Goal: Information Seeking & Learning: Learn about a topic

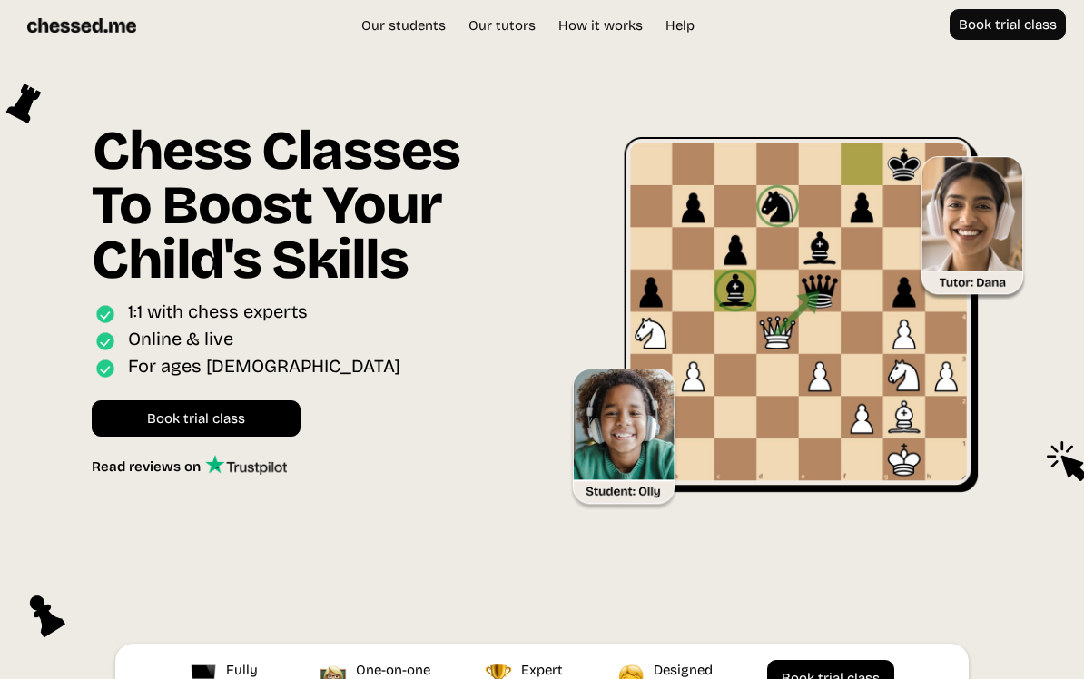
click at [119, 38] on img at bounding box center [81, 25] width 109 height 33
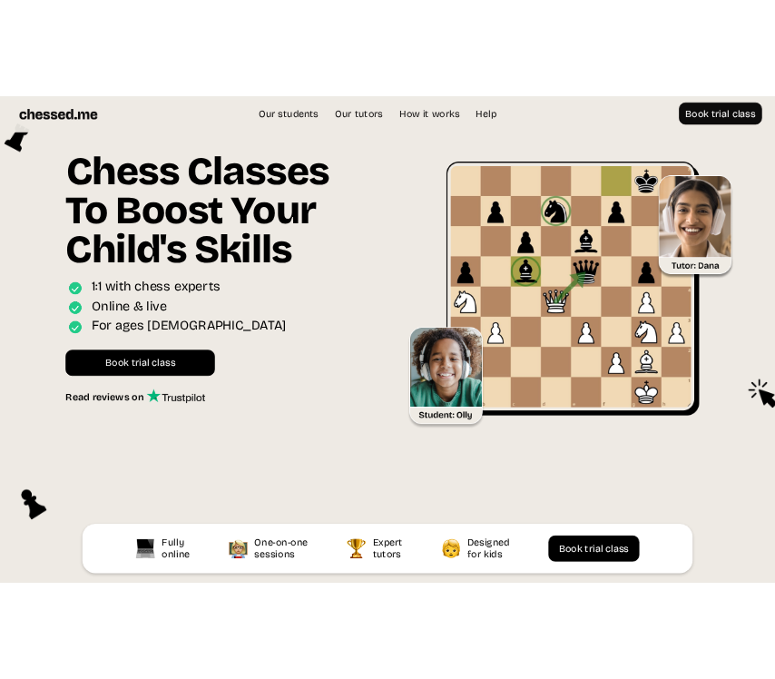
scroll to position [50, 0]
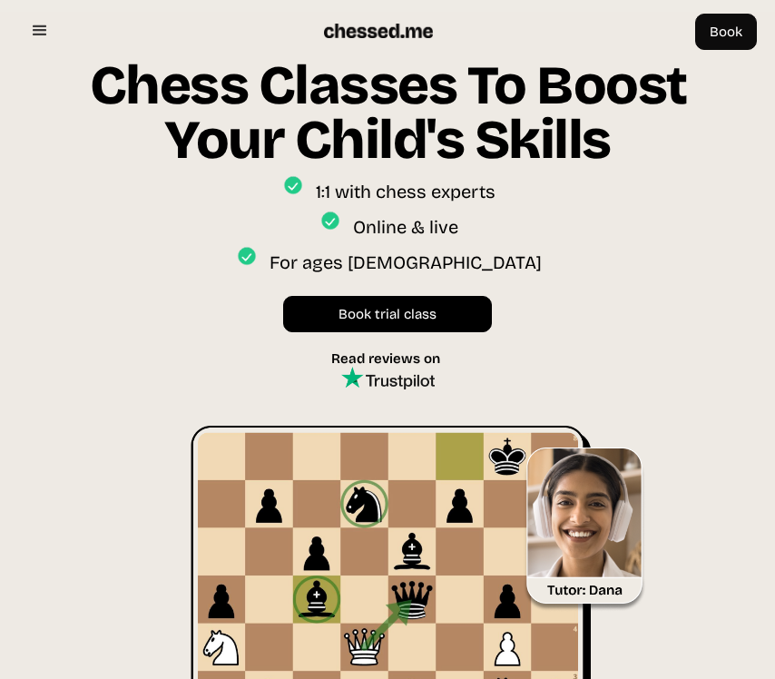
click at [68, 260] on div "For ages [DEMOGRAPHIC_DATA]" at bounding box center [388, 259] width 648 height 35
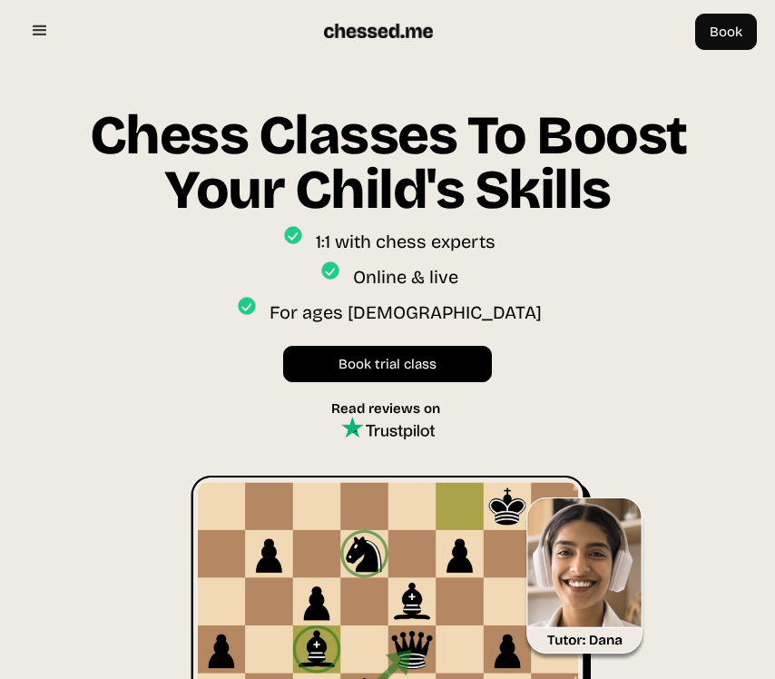
click at [78, 254] on div "1:1 with chess experts" at bounding box center [388, 238] width 648 height 35
click at [164, 370] on div "Book trial class Speak to us" at bounding box center [388, 355] width 648 height 54
click at [31, 16] on div "menu" at bounding box center [40, 31] width 44 height 44
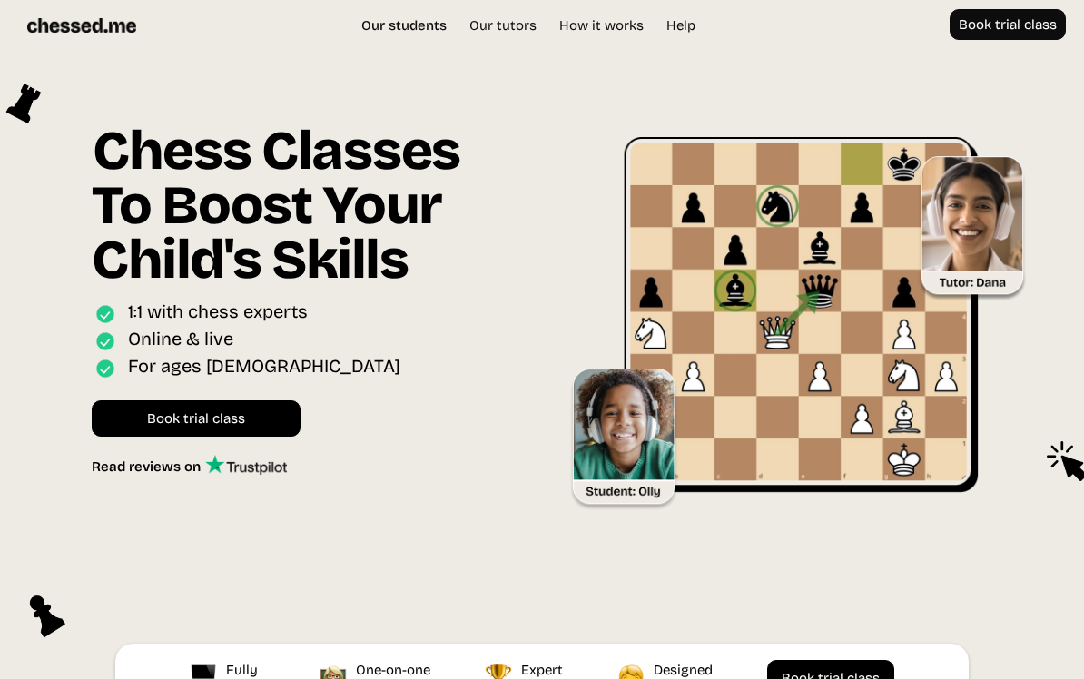
click at [412, 18] on link "Our students" at bounding box center [403, 25] width 103 height 18
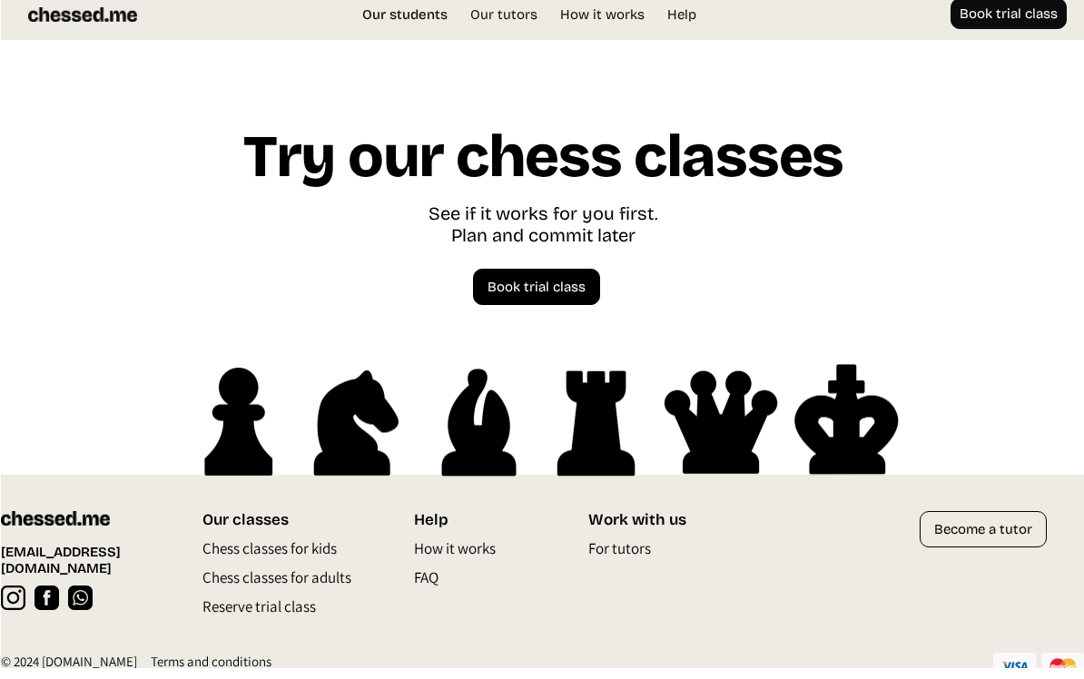
scroll to position [4814, 0]
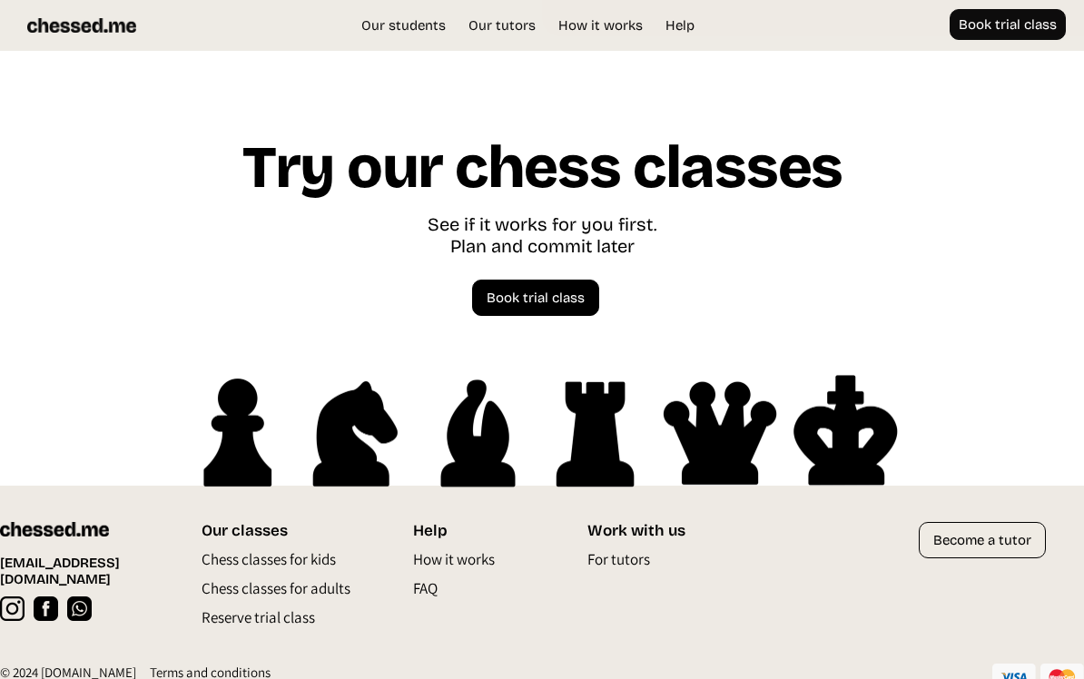
click at [308, 553] on p "Chess classes for kids" at bounding box center [268, 563] width 134 height 29
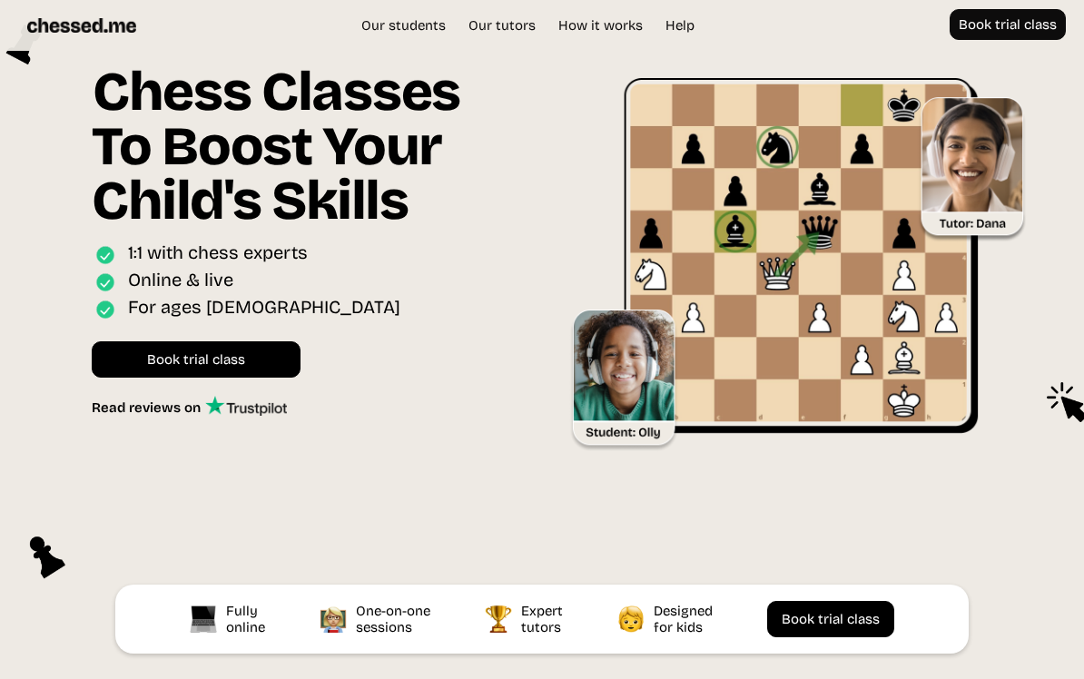
scroll to position [50, 0]
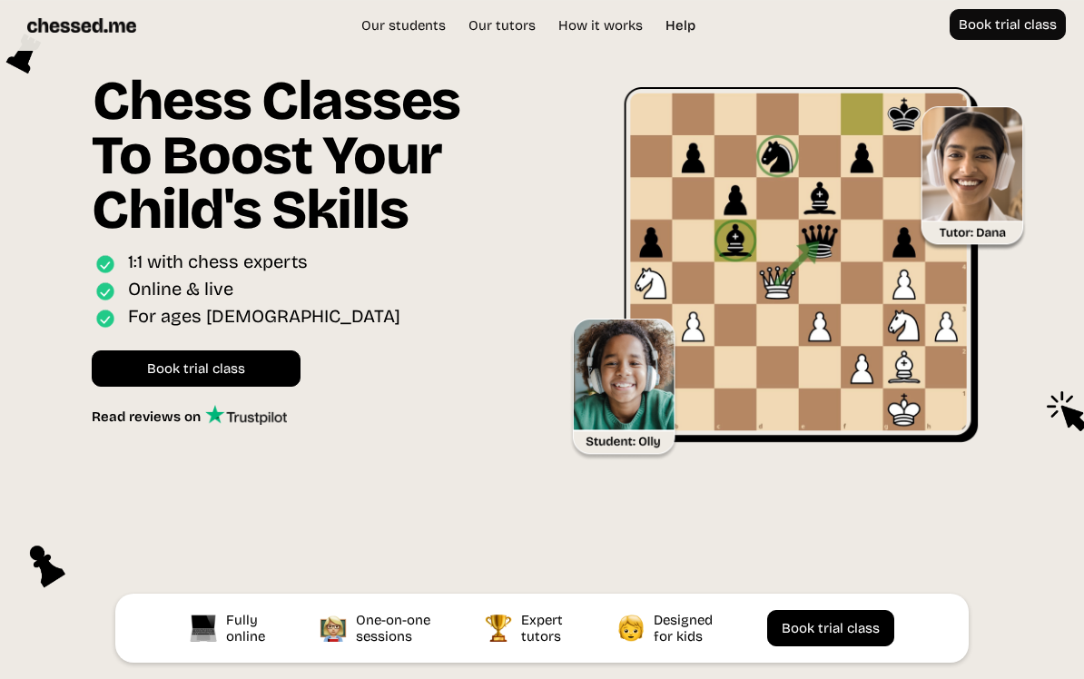
click at [686, 22] on link "Help" at bounding box center [680, 25] width 48 height 18
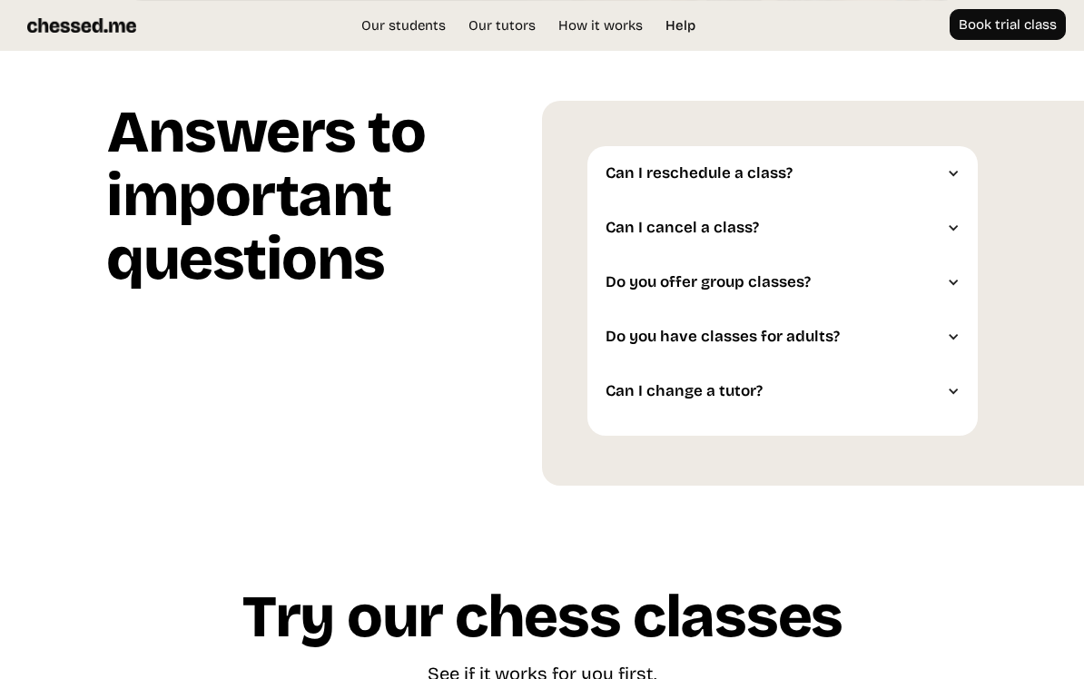
scroll to position [4366, 0]
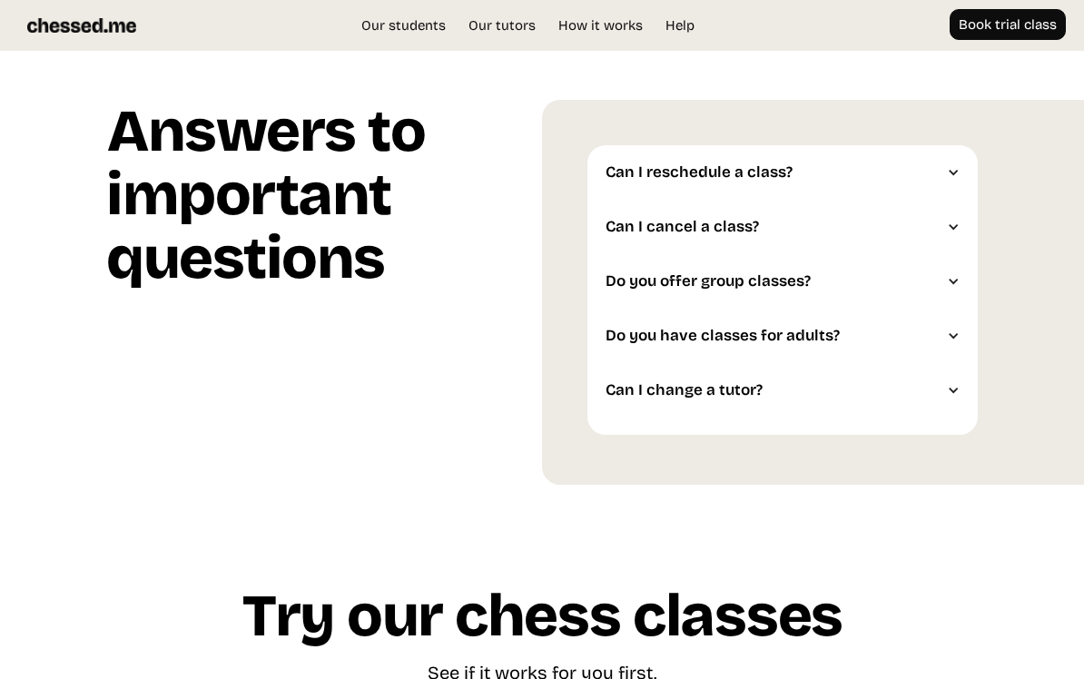
click at [794, 174] on div "Can I reschedule a class?" at bounding box center [773, 172] width 336 height 18
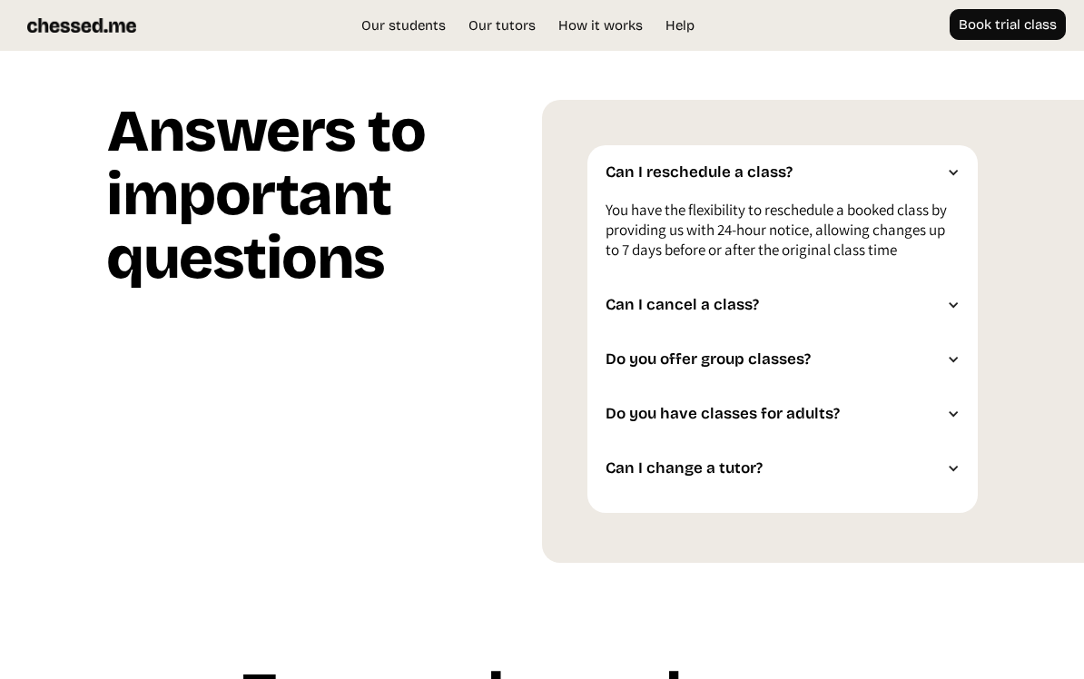
click at [789, 305] on div "Can I cancel a class?" at bounding box center [773, 305] width 336 height 18
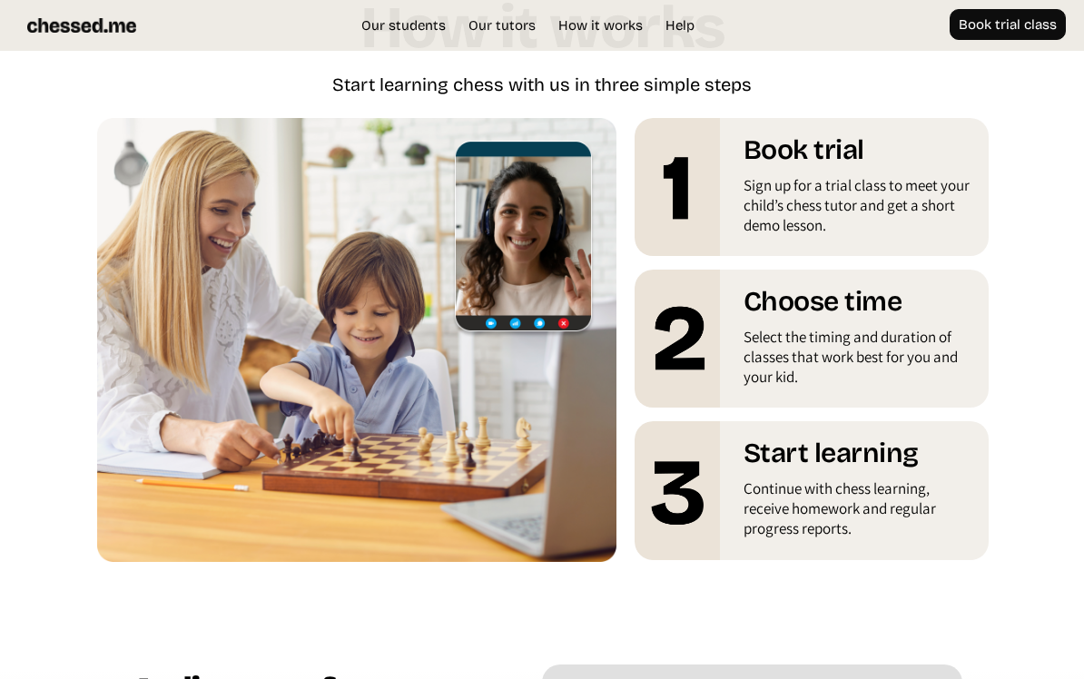
scroll to position [3094, 0]
